Goal: Task Accomplishment & Management: Complete application form

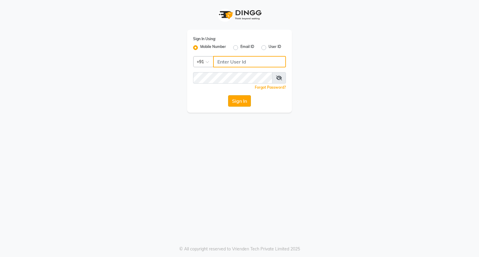
type input "9119610055"
click at [240, 101] on button "Sign In" at bounding box center [239, 100] width 23 height 11
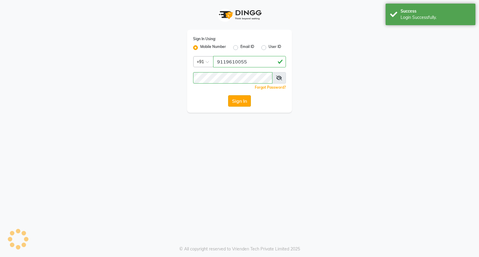
select select "service"
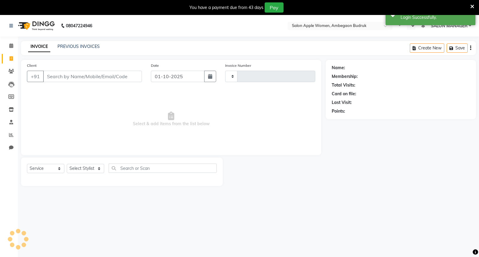
type input "1291"
select select "en"
select select "6277"
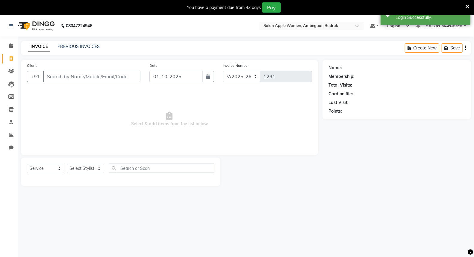
click at [84, 77] on input "Client" at bounding box center [91, 76] width 97 height 11
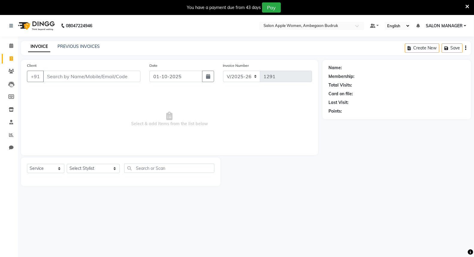
click at [463, 5] on div "You have a payment due from 43 days Pay" at bounding box center [233, 7] width 463 height 10
click at [82, 75] on input "Client" at bounding box center [91, 76] width 97 height 11
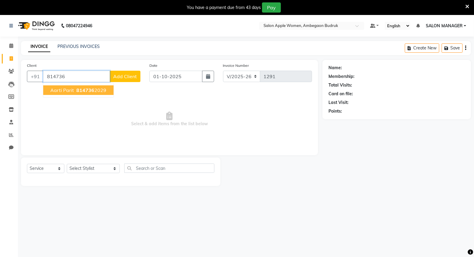
click at [62, 95] on button "Aarti parit 814736 2029" at bounding box center [78, 90] width 70 height 10
type input "8147362029"
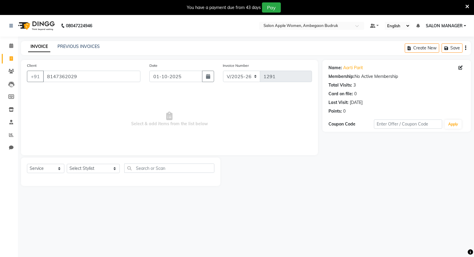
click at [66, 168] on div "Select Service Product Membership Package Voucher Prepaid Gift Card Select Styl…" at bounding box center [120, 170] width 187 height 14
click at [74, 166] on select "Select Stylist [PERSON_NAME] GAURI [PERSON_NAME] Owner Priyanka Manager [PERSON…" at bounding box center [93, 168] width 53 height 9
select select "58086"
click at [67, 164] on select "Select Stylist [PERSON_NAME] GAURI [PERSON_NAME] Owner Priyanka Manager [PERSON…" at bounding box center [93, 168] width 53 height 9
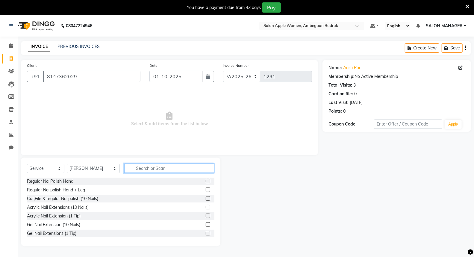
click at [124, 170] on input "text" at bounding box center [169, 167] width 90 height 9
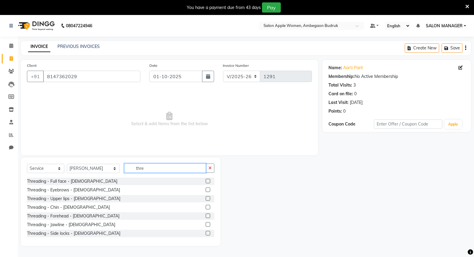
type input "thre"
click at [206, 190] on label at bounding box center [208, 189] width 4 height 4
click at [206, 190] on input "checkbox" at bounding box center [208, 190] width 4 height 4
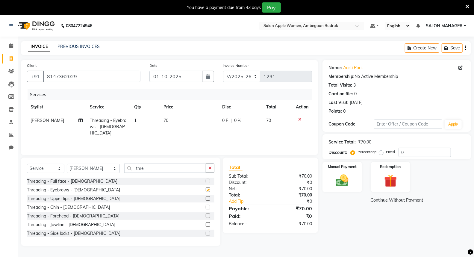
checkbox input "false"
click at [342, 175] on img at bounding box center [341, 180] width 21 height 15
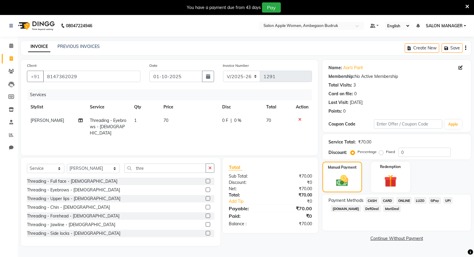
click at [399, 201] on span "ONLINE" at bounding box center [404, 200] width 16 height 7
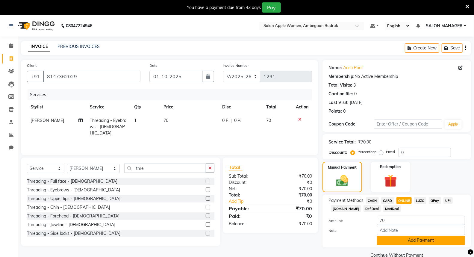
click at [406, 240] on button "Add Payment" at bounding box center [421, 240] width 88 height 9
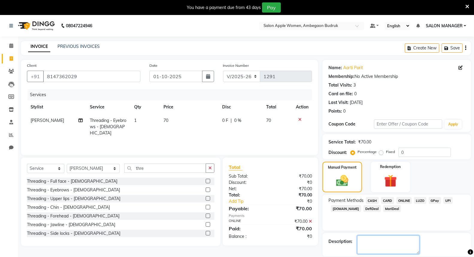
click at [393, 245] on textarea at bounding box center [388, 244] width 62 height 19
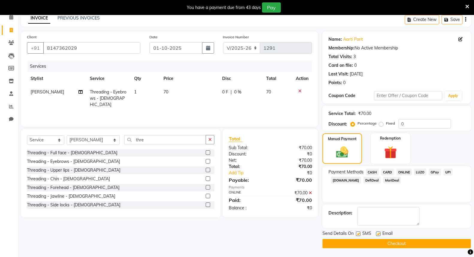
click at [359, 244] on button "Checkout" at bounding box center [396, 243] width 148 height 9
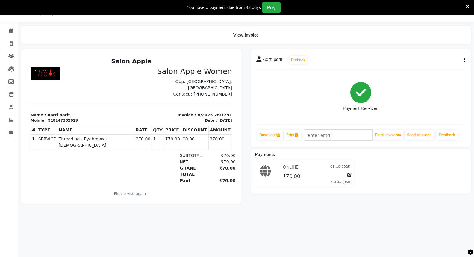
click at [465, 6] on icon at bounding box center [467, 6] width 4 height 5
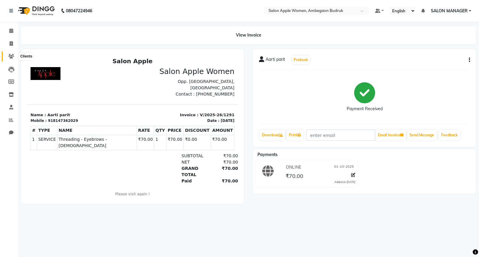
click at [10, 54] on icon at bounding box center [11, 56] width 6 height 4
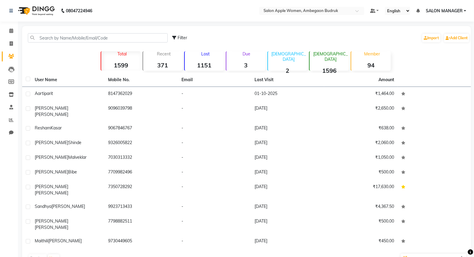
drag, startPoint x: 100, startPoint y: 32, endPoint x: 100, endPoint y: 35, distance: 3.0
click at [100, 35] on div "Filter Import Add Client" at bounding box center [246, 37] width 446 height 19
click at [162, 42] on input "text" at bounding box center [98, 37] width 140 height 9
click at [160, 37] on input "text" at bounding box center [98, 37] width 140 height 9
click at [10, 43] on icon at bounding box center [11, 43] width 3 height 4
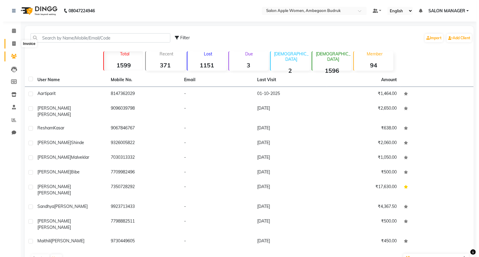
select select "service"
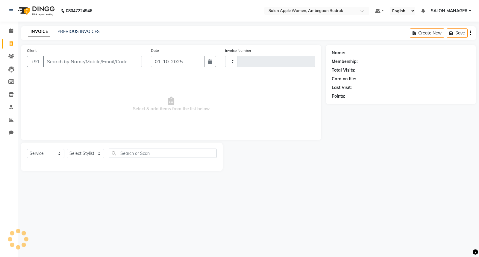
type input "1292"
select select "6277"
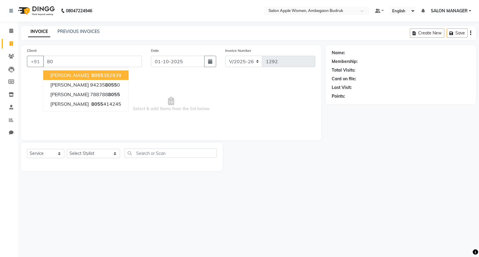
type input "8"
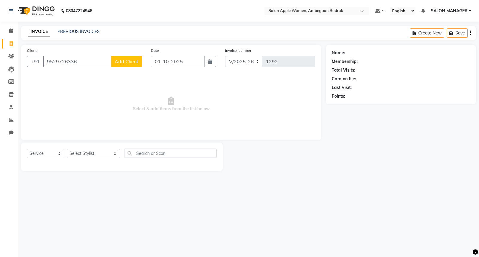
type input "9529726336"
click at [124, 63] on span "Add Client" at bounding box center [127, 61] width 24 height 6
select select "22"
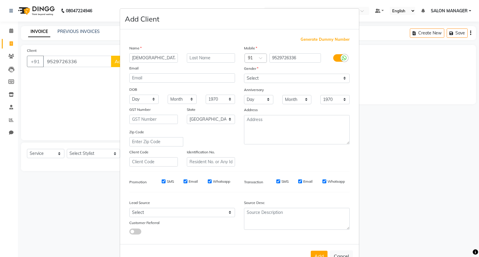
type input "[DEMOGRAPHIC_DATA]"
drag, startPoint x: 207, startPoint y: 61, endPoint x: 208, endPoint y: 55, distance: 5.5
click at [207, 60] on input "text" at bounding box center [211, 57] width 49 height 9
type input "[PERSON_NAME]"
click at [263, 78] on select "Select [DEMOGRAPHIC_DATA] [DEMOGRAPHIC_DATA] Other Prefer Not To Say" at bounding box center [297, 78] width 106 height 9
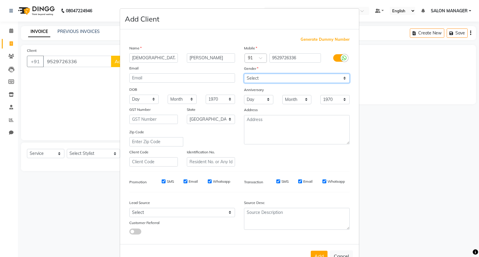
select select "[DEMOGRAPHIC_DATA]"
click at [244, 74] on select "Select [DEMOGRAPHIC_DATA] [DEMOGRAPHIC_DATA] Other Prefer Not To Say" at bounding box center [297, 78] width 106 height 9
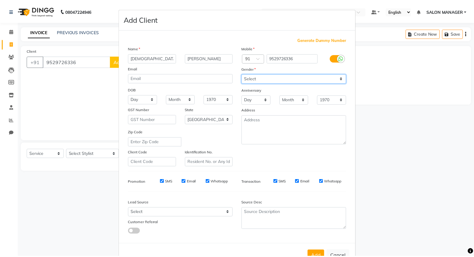
scroll to position [19, 0]
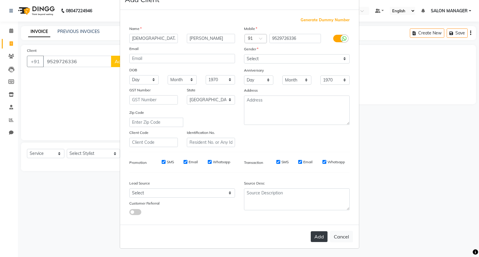
click at [313, 237] on button "Add" at bounding box center [319, 236] width 17 height 11
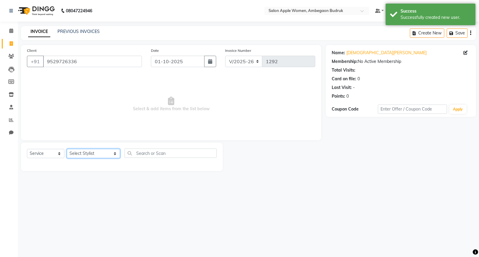
click at [78, 151] on select "Select Stylist [PERSON_NAME] GAURI [PERSON_NAME] Owner Priyanka Manager [PERSON…" at bounding box center [93, 153] width 53 height 9
select select "58087"
click at [67, 149] on select "Select Stylist [PERSON_NAME] GAURI [PERSON_NAME] Owner Priyanka Manager [PERSON…" at bounding box center [93, 153] width 53 height 9
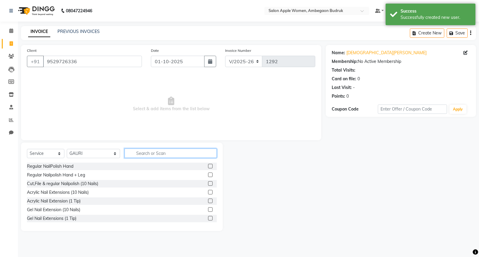
click at [125, 151] on input "text" at bounding box center [171, 152] width 92 height 9
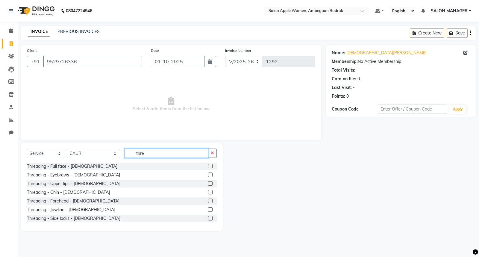
type input "thre"
click at [208, 184] on label at bounding box center [210, 183] width 4 height 4
click at [208, 184] on input "checkbox" at bounding box center [210, 184] width 4 height 4
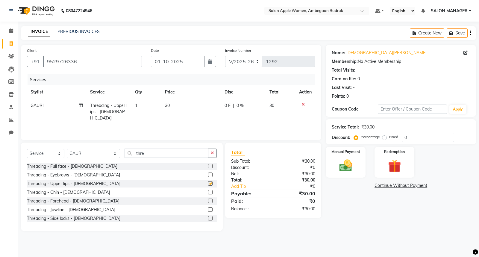
checkbox input "false"
click at [357, 166] on img at bounding box center [346, 165] width 22 height 15
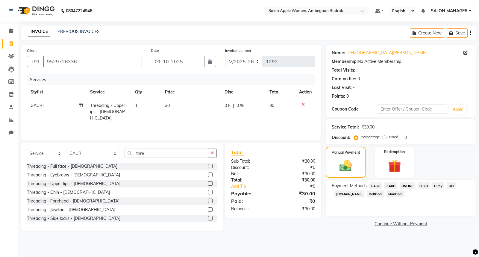
click at [405, 187] on span "ONLINE" at bounding box center [408, 185] width 16 height 7
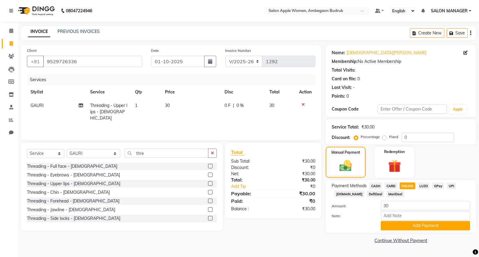
click at [405, 187] on span "ONLINE" at bounding box center [408, 185] width 16 height 7
click at [407, 224] on button "Add Payment" at bounding box center [425, 225] width 89 height 9
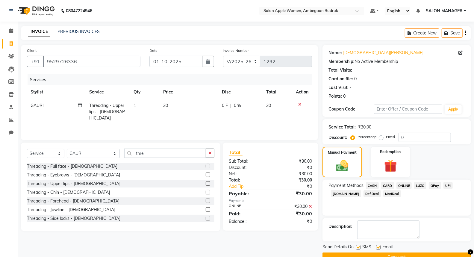
scroll to position [13, 0]
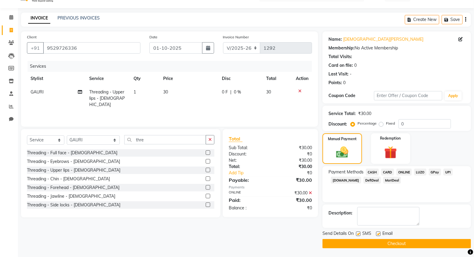
click at [378, 243] on button "Checkout" at bounding box center [396, 243] width 148 height 9
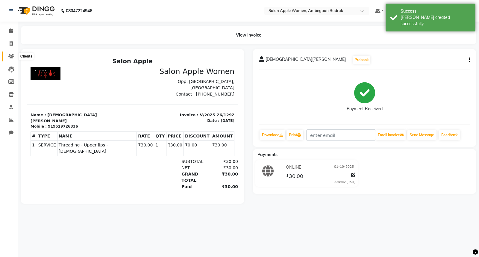
click at [11, 53] on span at bounding box center [11, 56] width 10 height 7
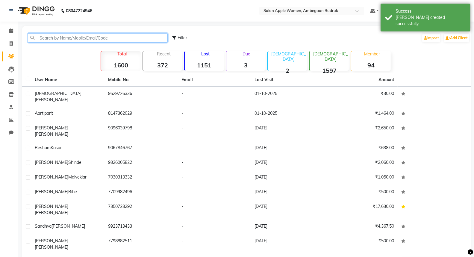
click at [53, 36] on input "text" at bounding box center [98, 37] width 140 height 9
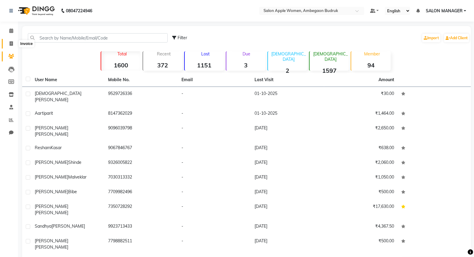
click at [10, 42] on icon at bounding box center [11, 43] width 3 height 4
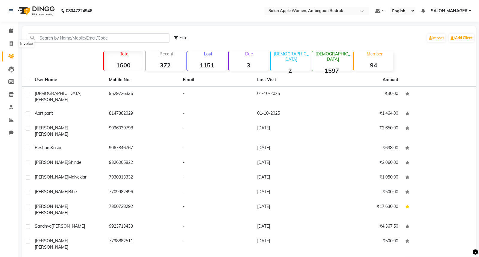
select select "6277"
select select "service"
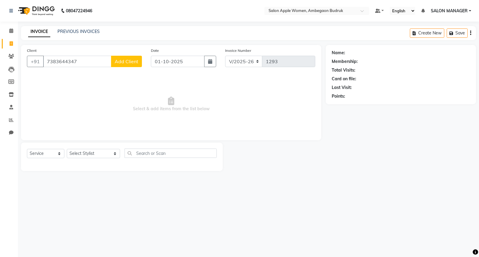
click at [79, 59] on input "7383644347" at bounding box center [77, 61] width 68 height 11
type input "7"
drag, startPoint x: 78, startPoint y: 55, endPoint x: 78, endPoint y: 63, distance: 8.1
click at [78, 63] on input "[PERSON_NAME]" at bounding box center [77, 61] width 68 height 11
click at [78, 62] on input "[PERSON_NAME]" at bounding box center [77, 61] width 68 height 11
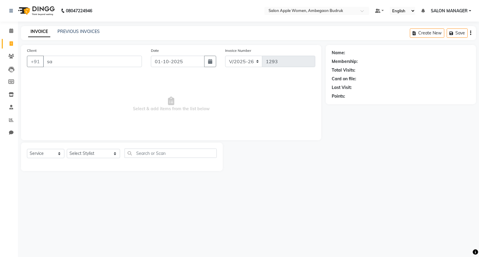
type input "s"
type input "7383644347"
click at [120, 58] on span "Add Client" at bounding box center [127, 61] width 24 height 6
select select "22"
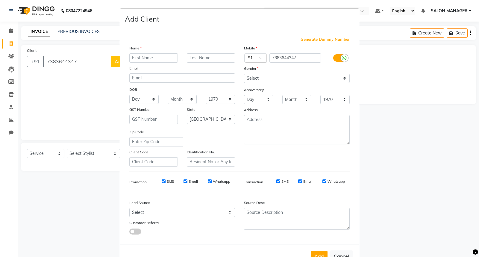
click at [135, 58] on input "text" at bounding box center [153, 57] width 49 height 9
type input "s"
type input "SARIKA"
click at [201, 58] on input "text" at bounding box center [211, 57] width 49 height 9
type input "BADE"
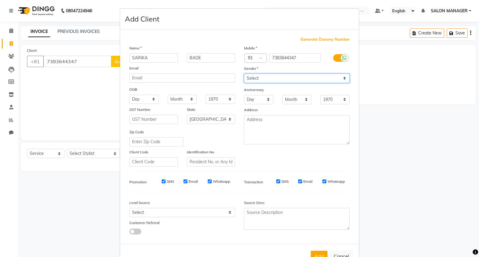
click at [248, 75] on select "Select [DEMOGRAPHIC_DATA] [DEMOGRAPHIC_DATA] Other Prefer Not To Say" at bounding box center [297, 78] width 106 height 9
select select "[DEMOGRAPHIC_DATA]"
click at [244, 74] on select "Select [DEMOGRAPHIC_DATA] [DEMOGRAPHIC_DATA] Other Prefer Not To Say" at bounding box center [297, 78] width 106 height 9
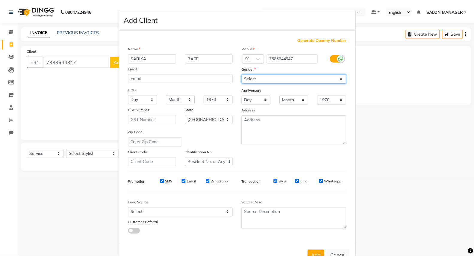
scroll to position [19, 0]
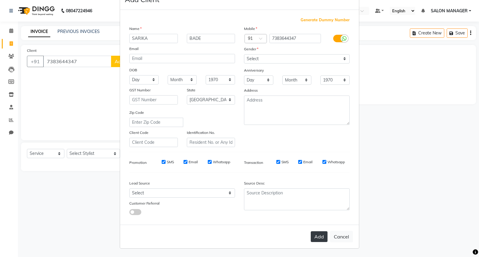
click at [316, 235] on button "Add" at bounding box center [319, 236] width 17 height 11
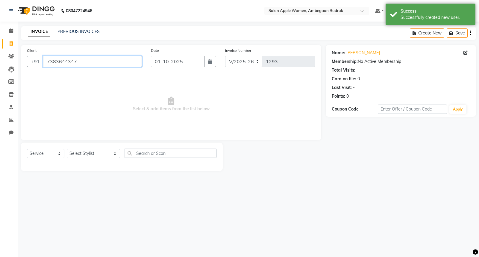
click at [96, 59] on input "7383644347" at bounding box center [92, 61] width 99 height 11
click at [73, 152] on select "Select Stylist [PERSON_NAME] GAURI [PERSON_NAME] Owner Priyanka Manager [PERSON…" at bounding box center [93, 153] width 53 height 9
select select "58087"
click at [67, 149] on select "Select Stylist [PERSON_NAME] GAURI [PERSON_NAME] Owner Priyanka Manager [PERSON…" at bounding box center [93, 153] width 53 height 9
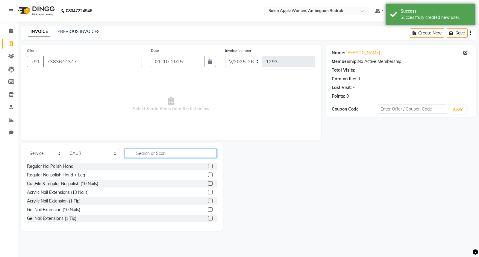
click at [145, 156] on input "text" at bounding box center [171, 152] width 92 height 9
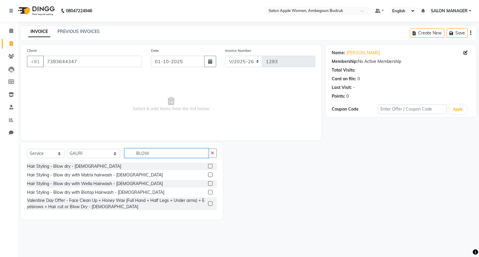
type input "BLOW"
click at [208, 167] on label at bounding box center [210, 166] width 4 height 4
click at [208, 167] on input "checkbox" at bounding box center [210, 166] width 4 height 4
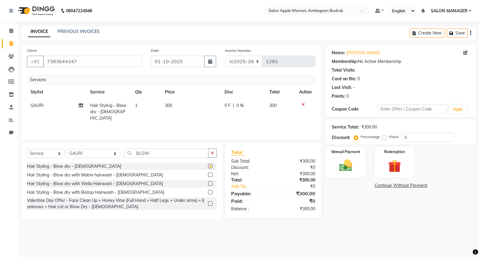
checkbox input "false"
click at [332, 137] on div "Discount:" at bounding box center [341, 137] width 19 height 6
click at [342, 163] on img at bounding box center [346, 165] width 22 height 15
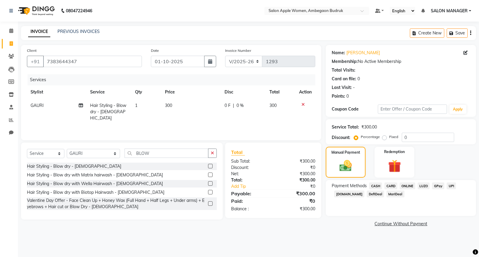
click at [410, 186] on span "ONLINE" at bounding box center [408, 185] width 16 height 7
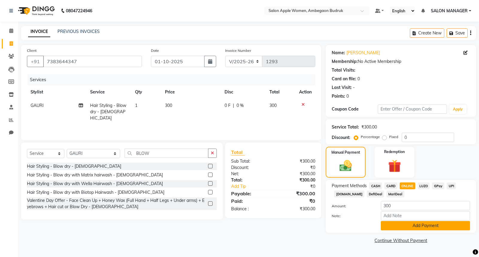
click at [399, 226] on button "Add Payment" at bounding box center [425, 225] width 89 height 9
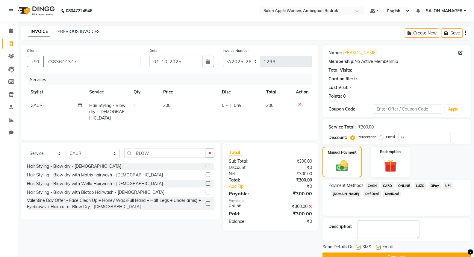
scroll to position [13, 0]
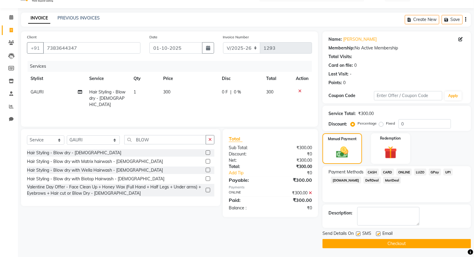
click at [390, 245] on button "Checkout" at bounding box center [396, 243] width 148 height 9
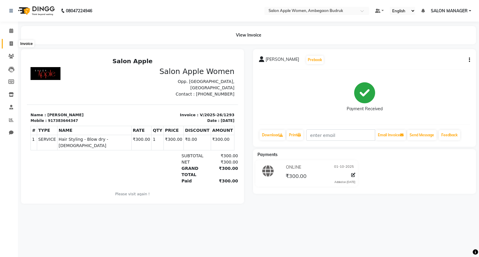
click at [10, 43] on icon at bounding box center [11, 43] width 3 height 4
select select "6277"
select select "service"
